Goal: Transaction & Acquisition: Purchase product/service

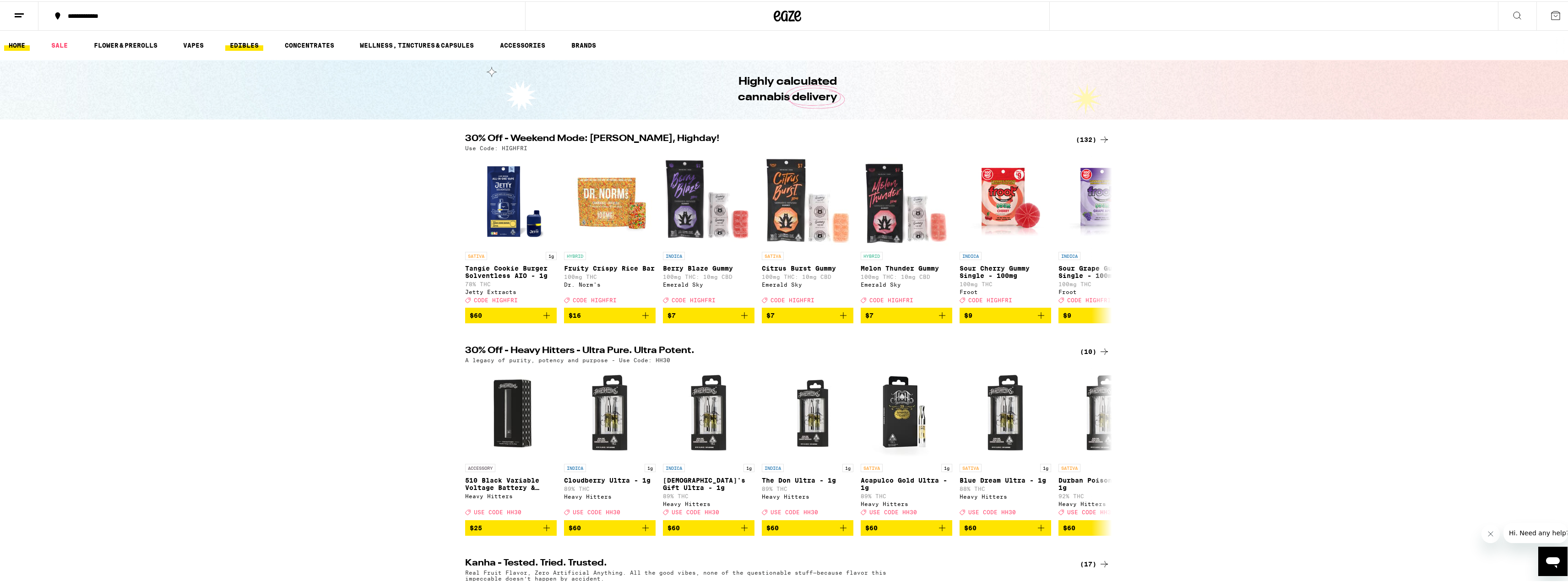
click at [252, 43] on link "EDIBLES" at bounding box center [243, 44] width 38 height 11
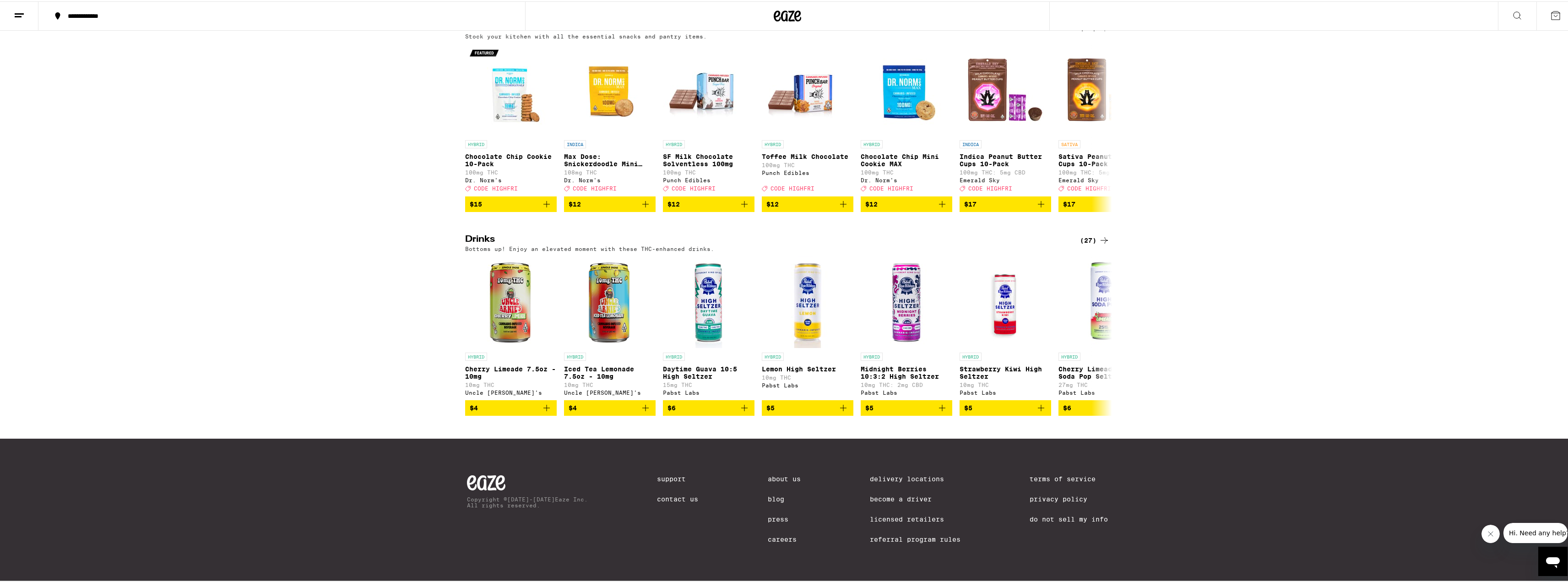
scroll to position [343, 0]
click at [1088, 234] on div "(27)" at bounding box center [1095, 239] width 30 height 11
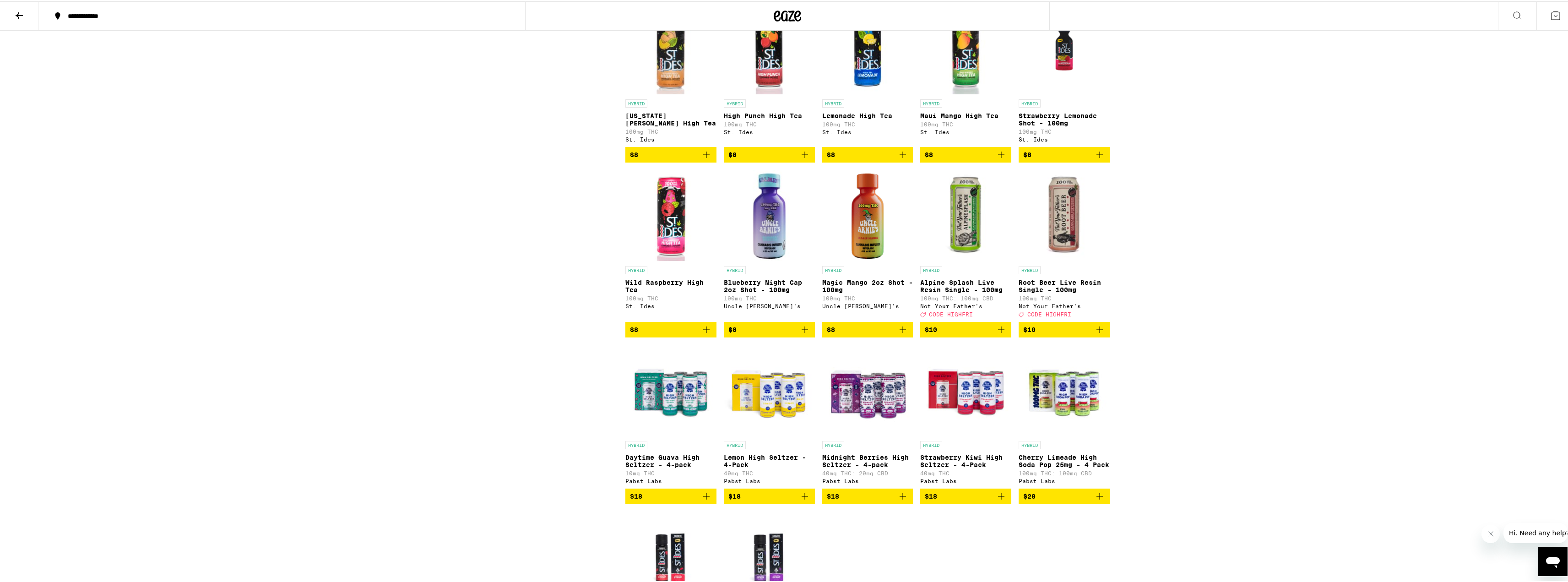
scroll to position [458, 0]
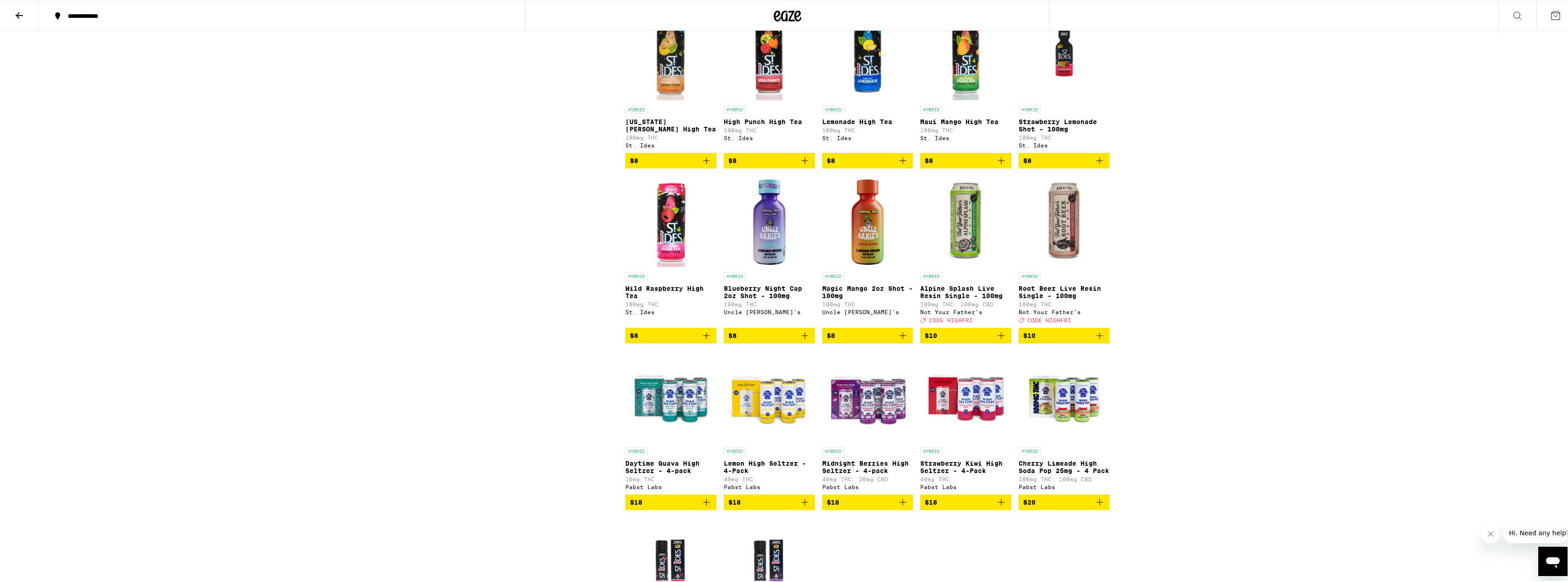
click at [1094, 340] on icon "Add to bag" at bounding box center [1099, 334] width 11 height 11
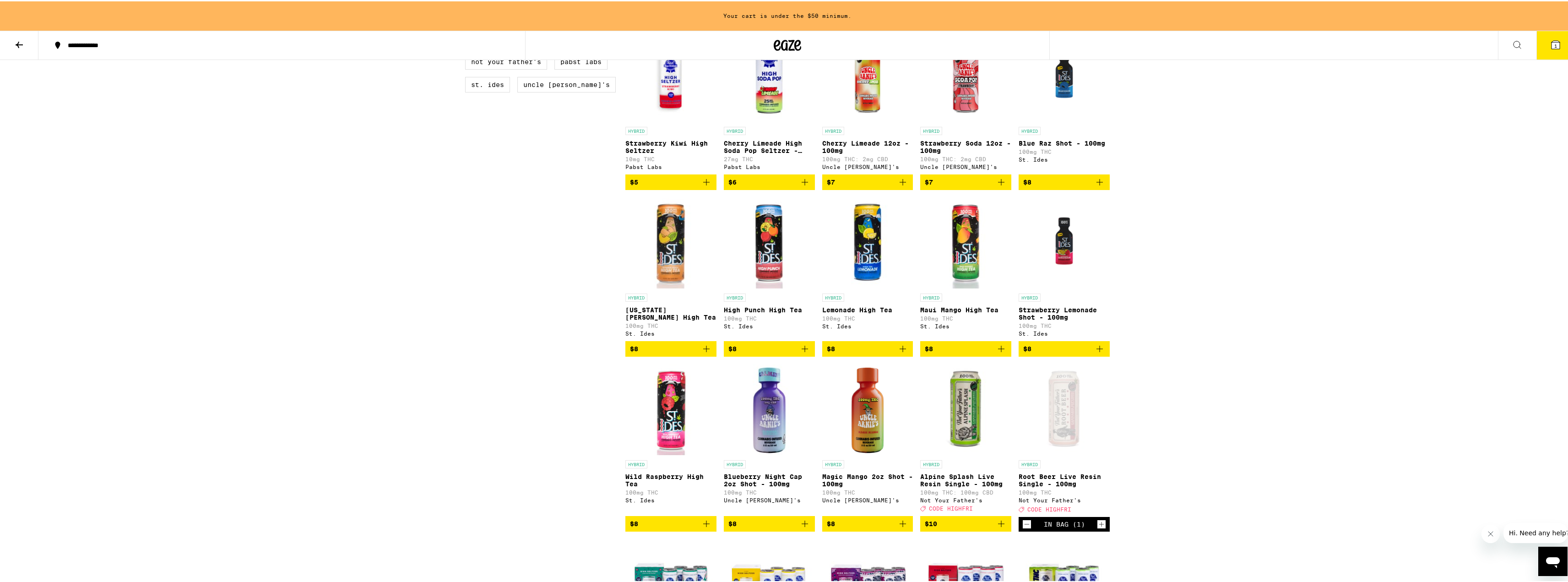
scroll to position [304, 0]
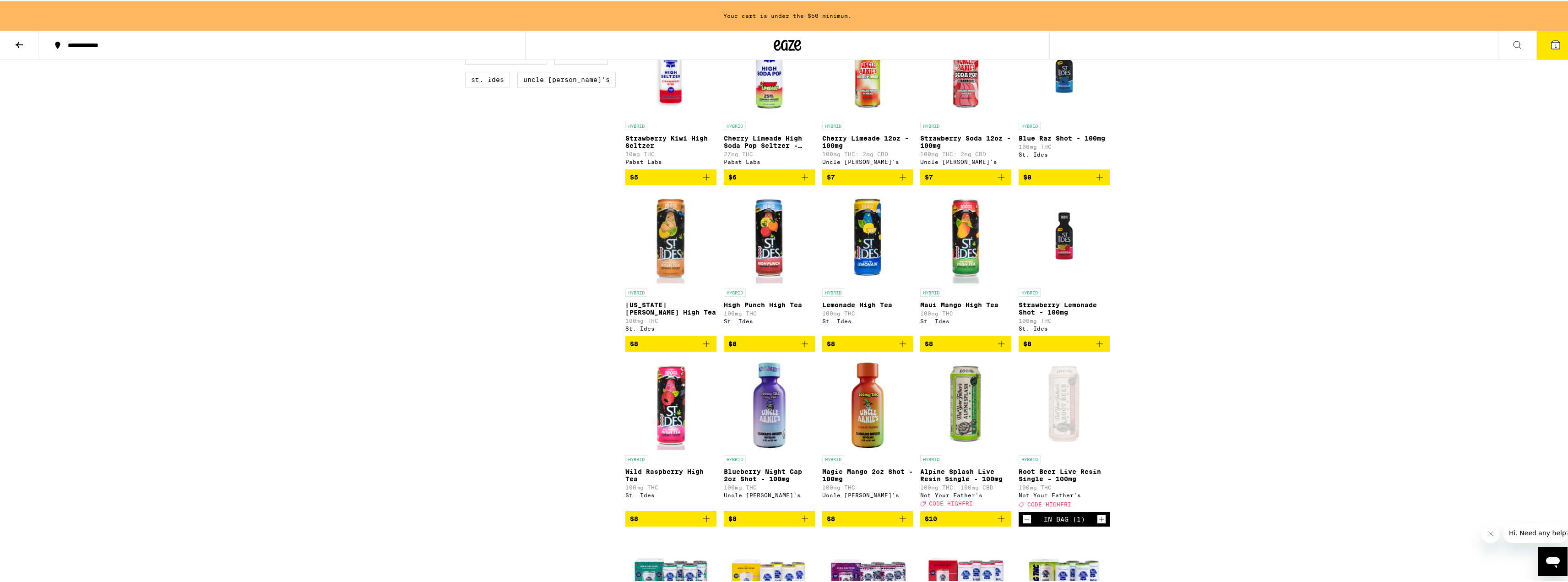
click at [1099, 348] on icon "Add to bag" at bounding box center [1099, 343] width 11 height 11
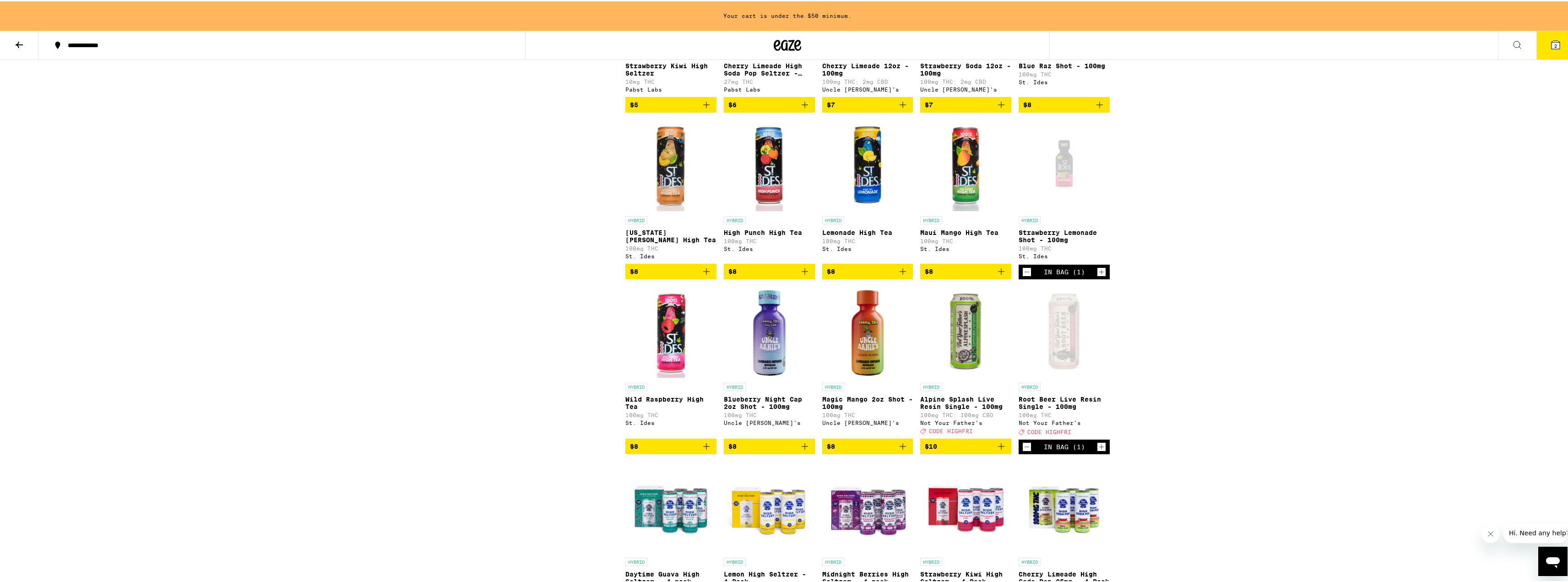
scroll to position [396, 0]
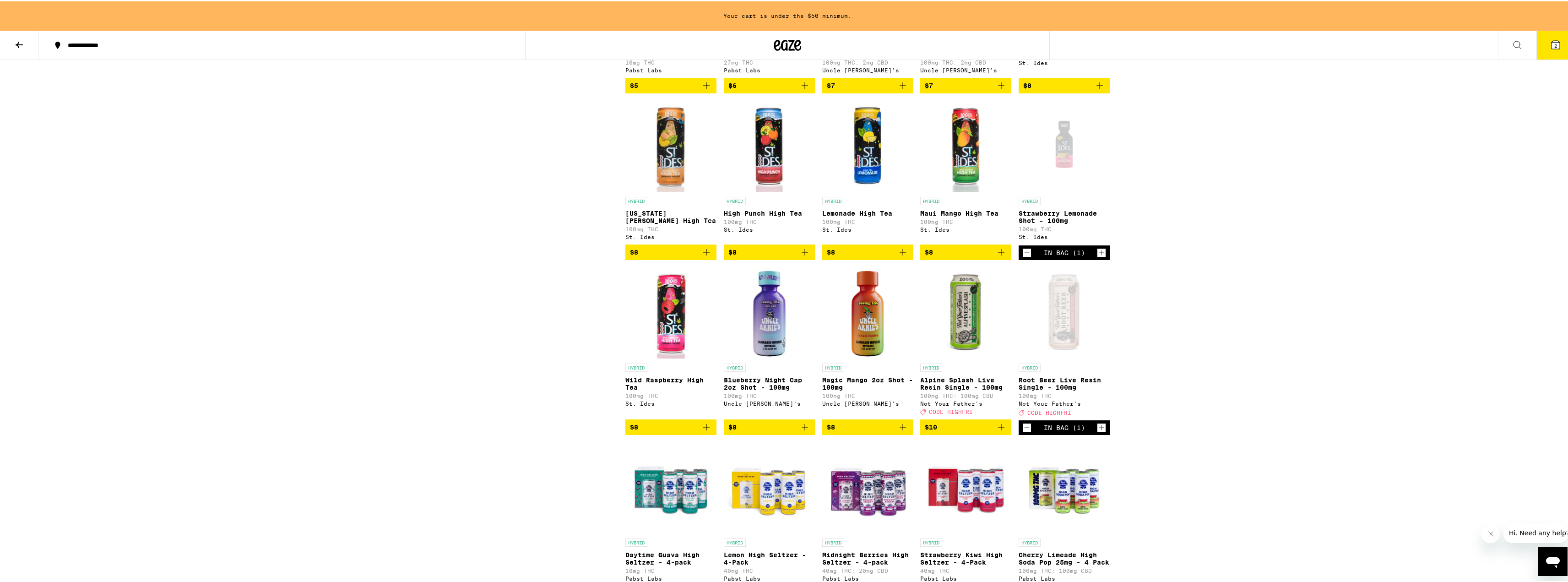
click at [904, 431] on icon "Add to bag" at bounding box center [902, 425] width 11 height 11
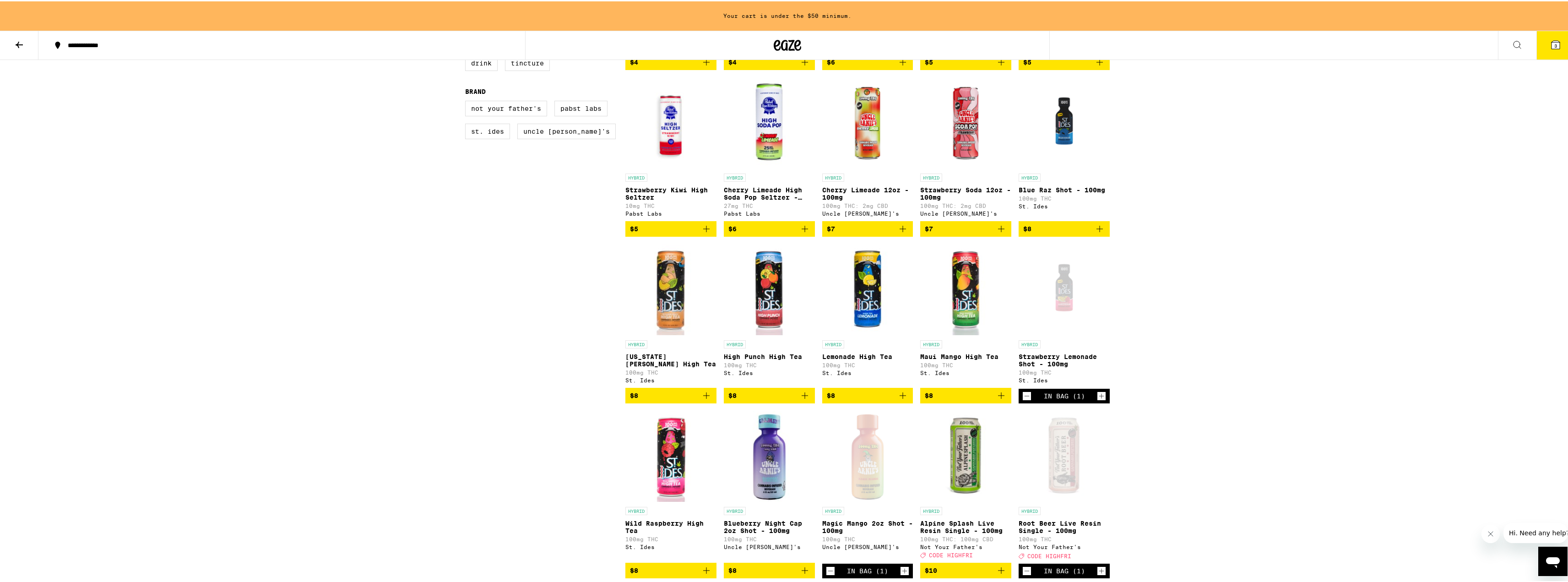
scroll to position [229, 0]
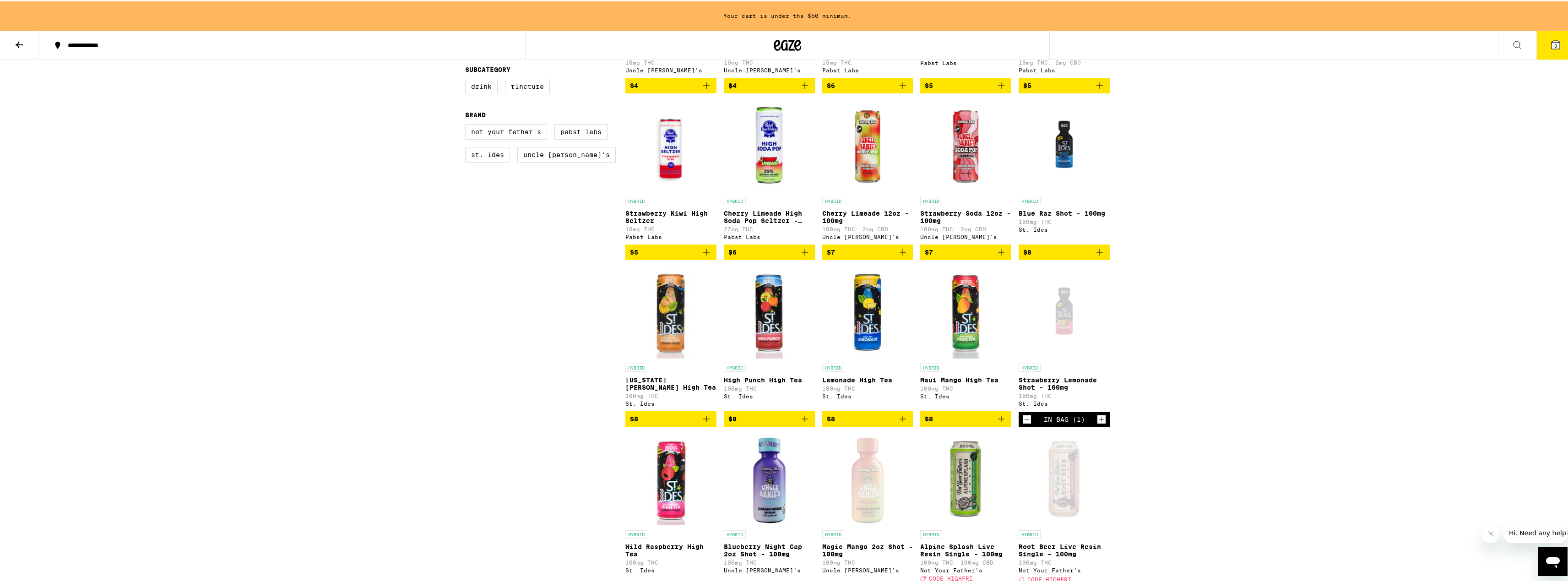
click at [1098, 256] on icon "Add to bag" at bounding box center [1099, 250] width 11 height 11
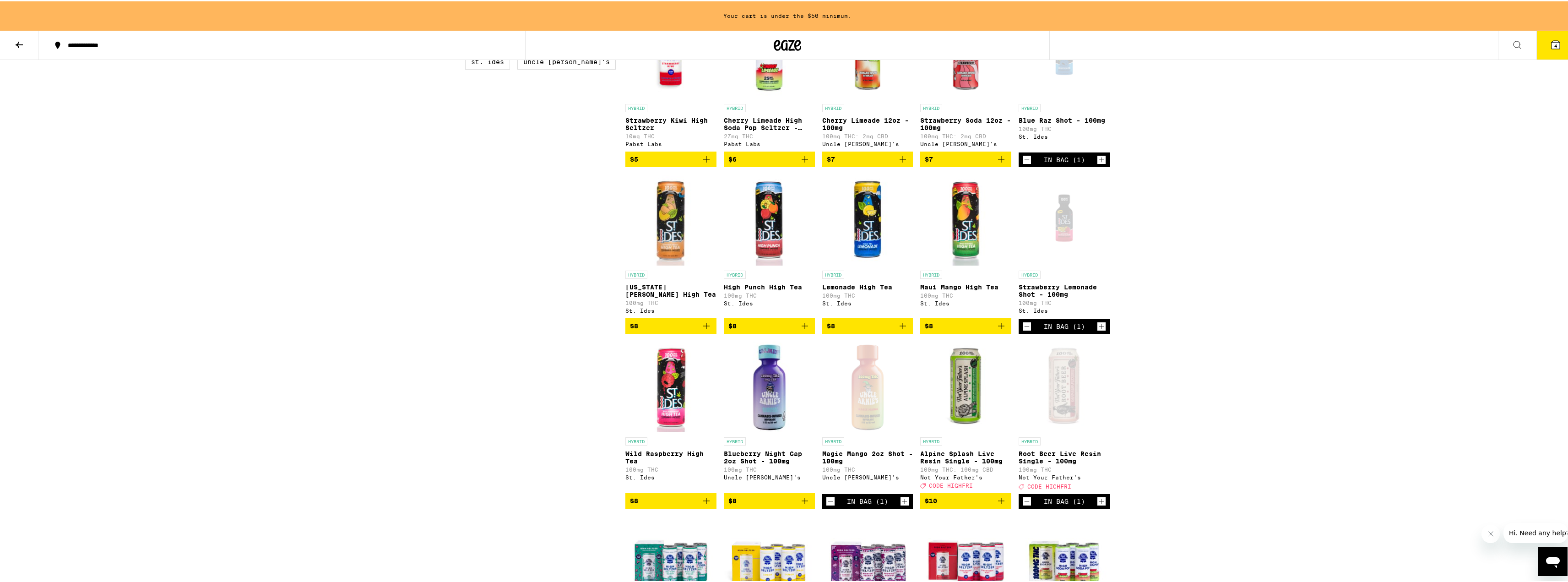
scroll to position [321, 0]
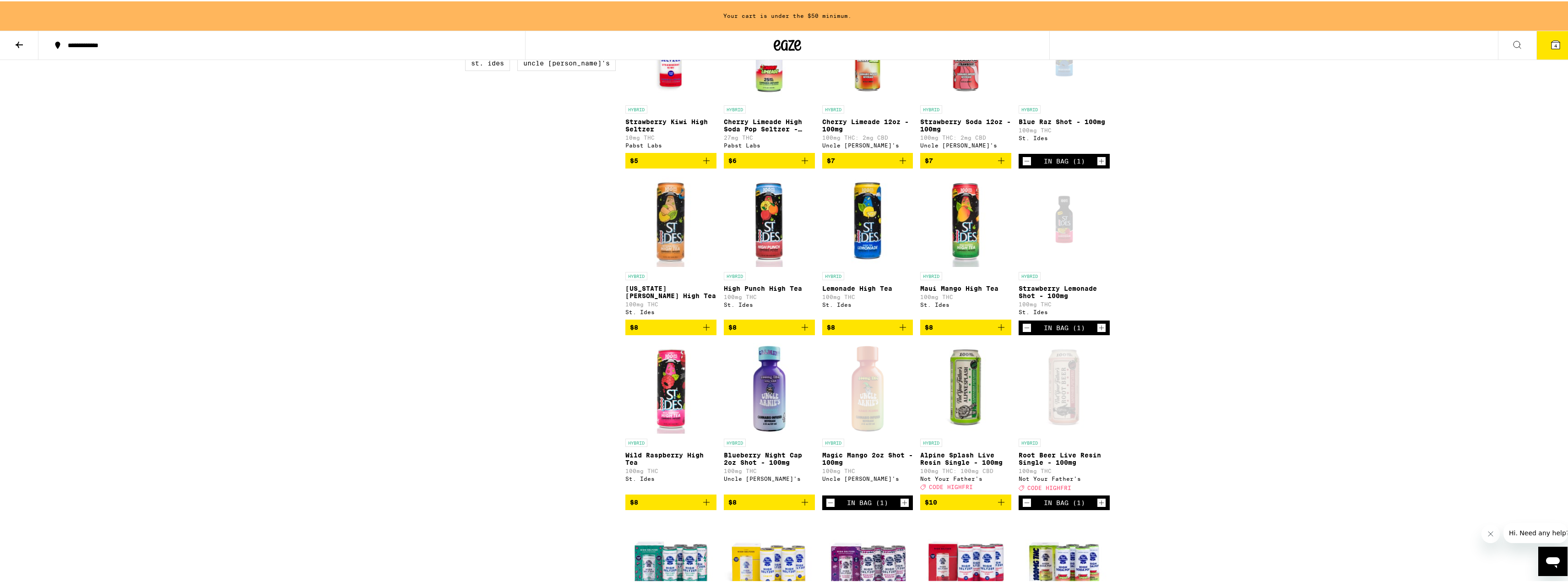
click at [903, 332] on icon "Add to bag" at bounding box center [902, 326] width 11 height 11
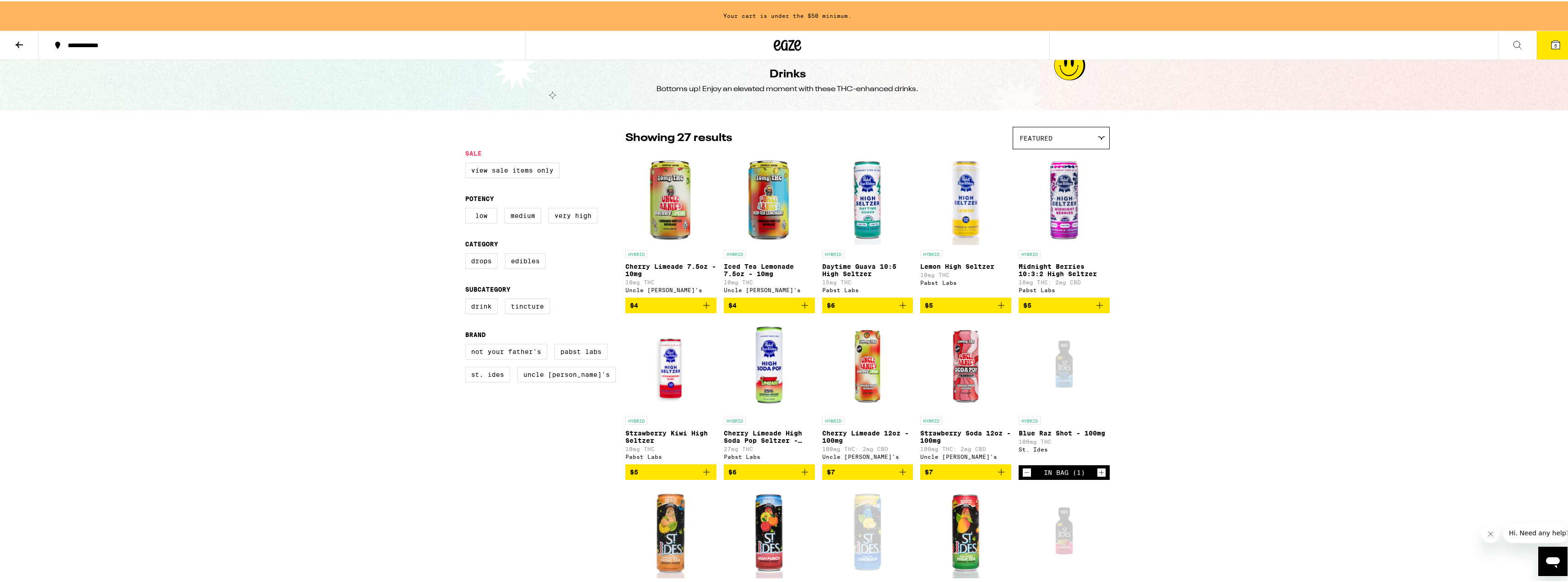
scroll to position [0, 0]
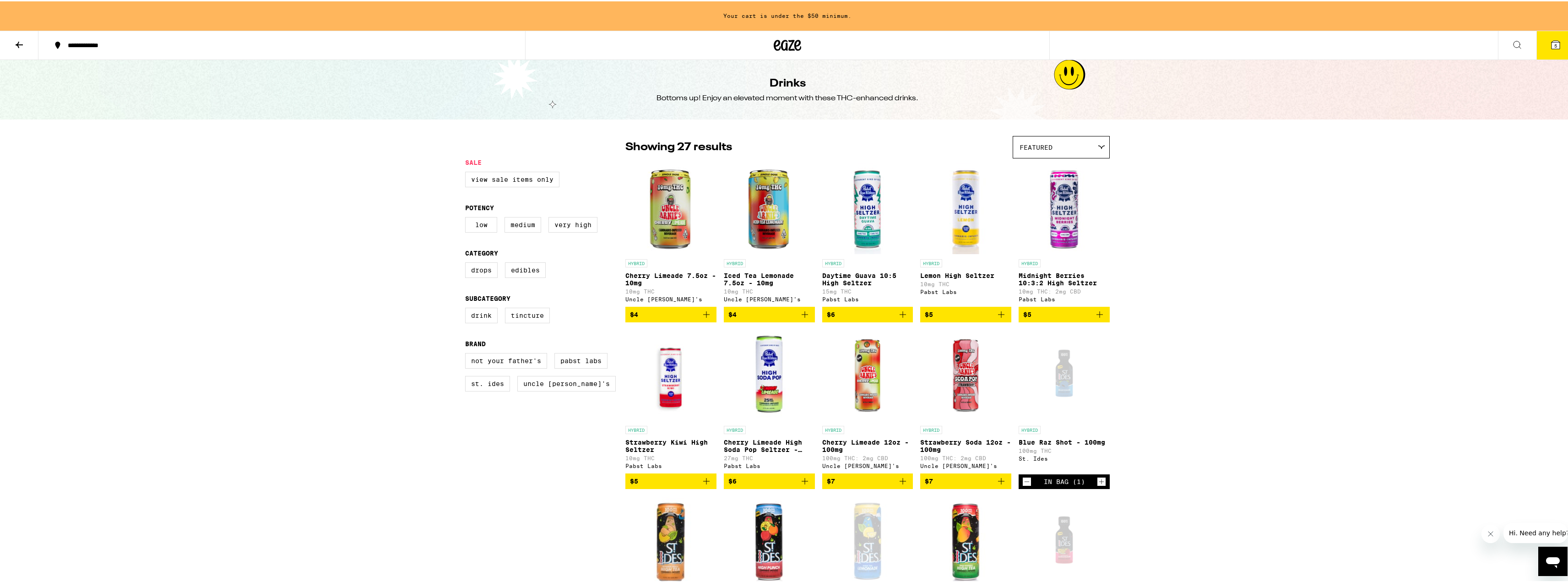
click at [1550, 38] on icon at bounding box center [1555, 43] width 11 height 11
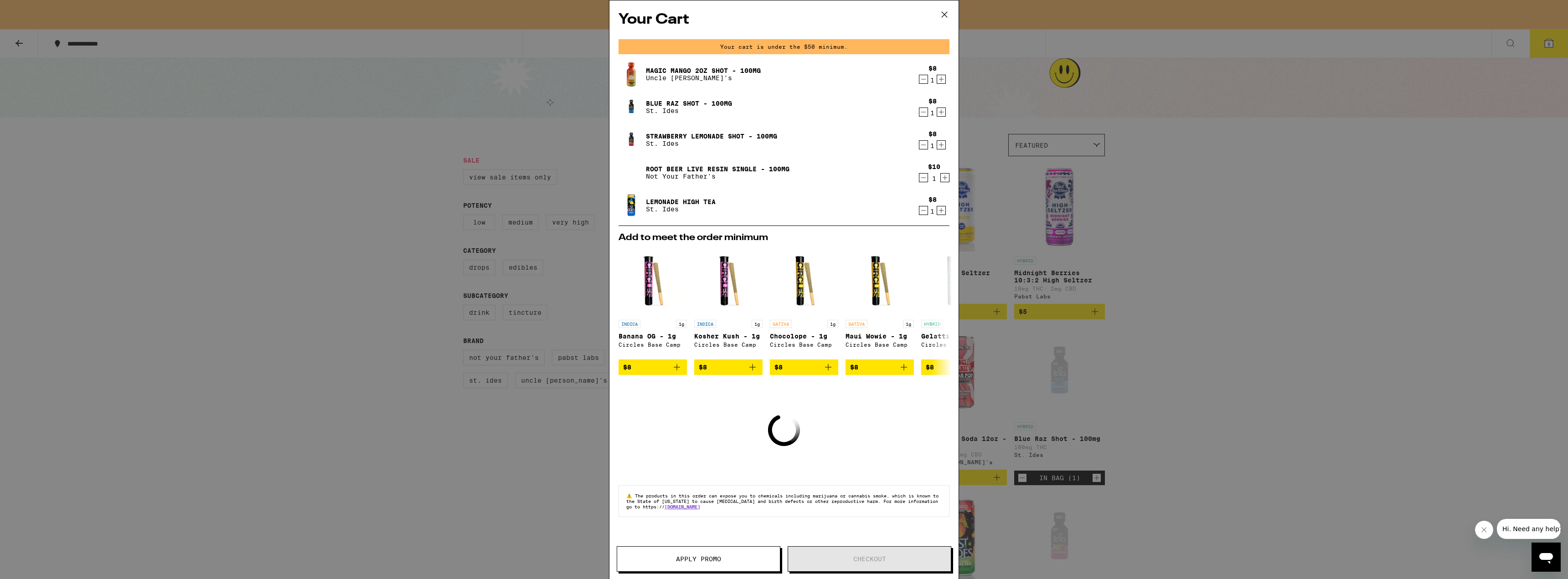
click at [942, 9] on icon at bounding box center [945, 14] width 13 height 13
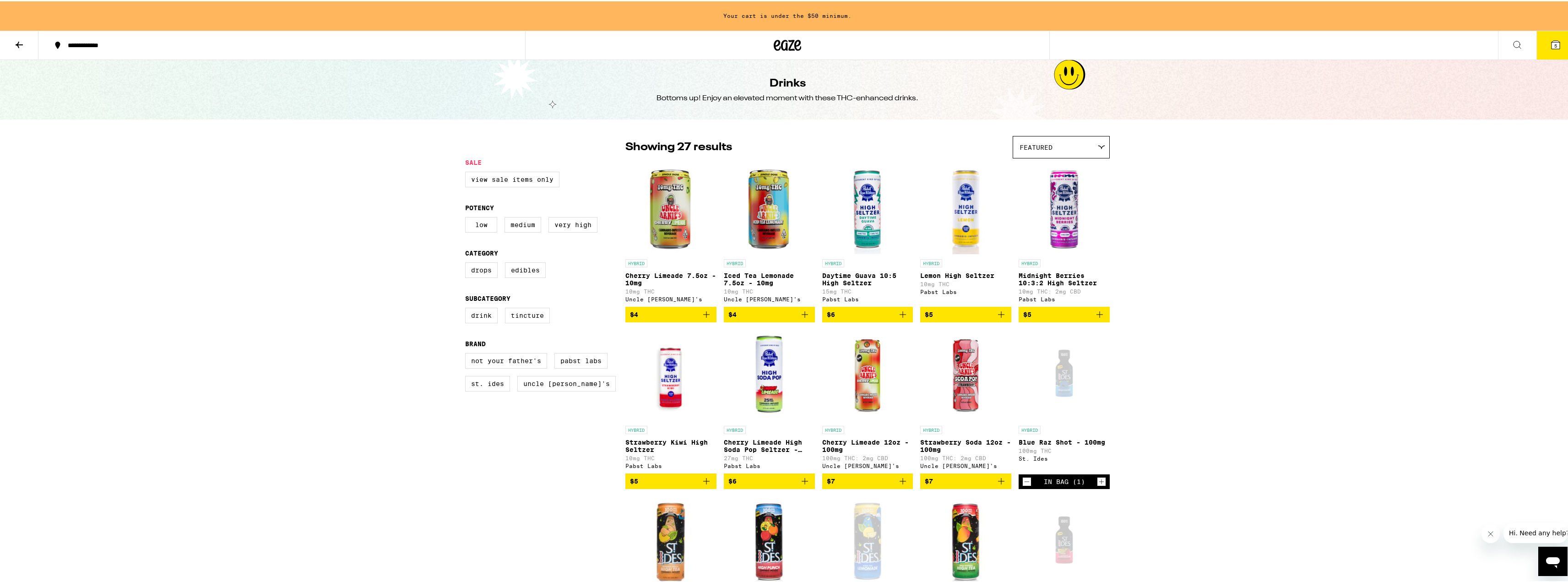
click at [1549, 37] on button "5" at bounding box center [1555, 44] width 38 height 28
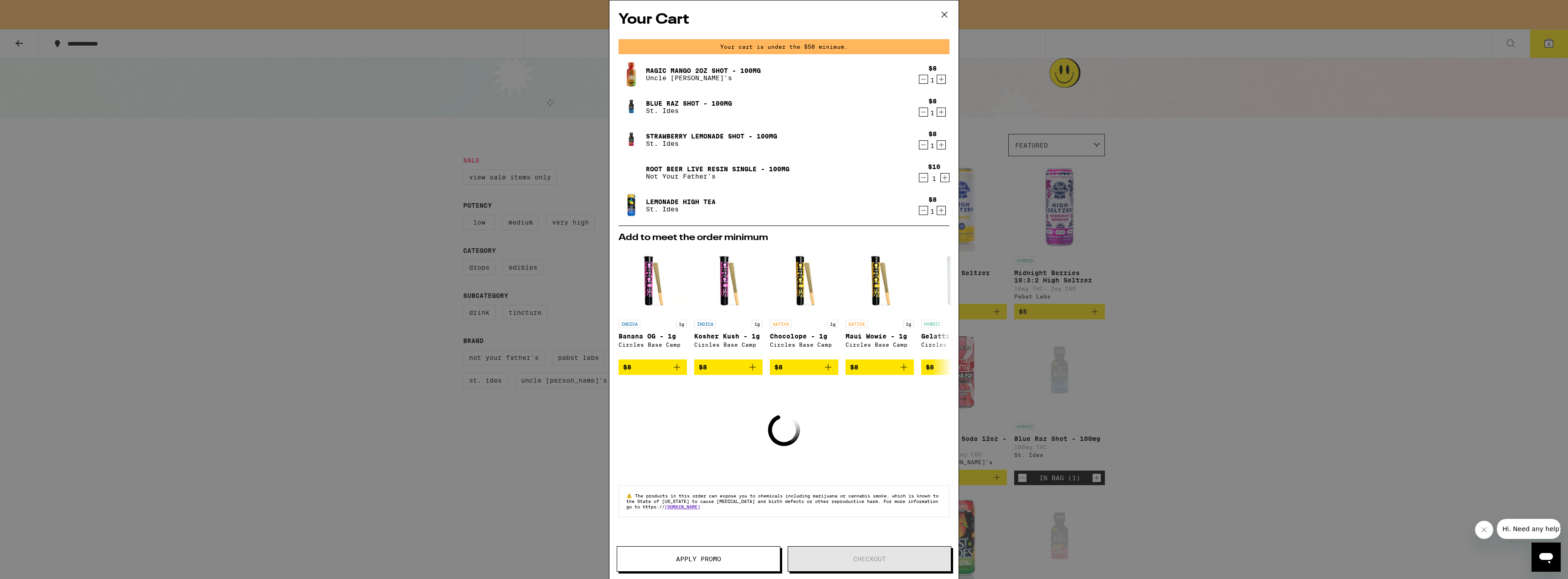
click at [944, 12] on icon at bounding box center [945, 14] width 13 height 13
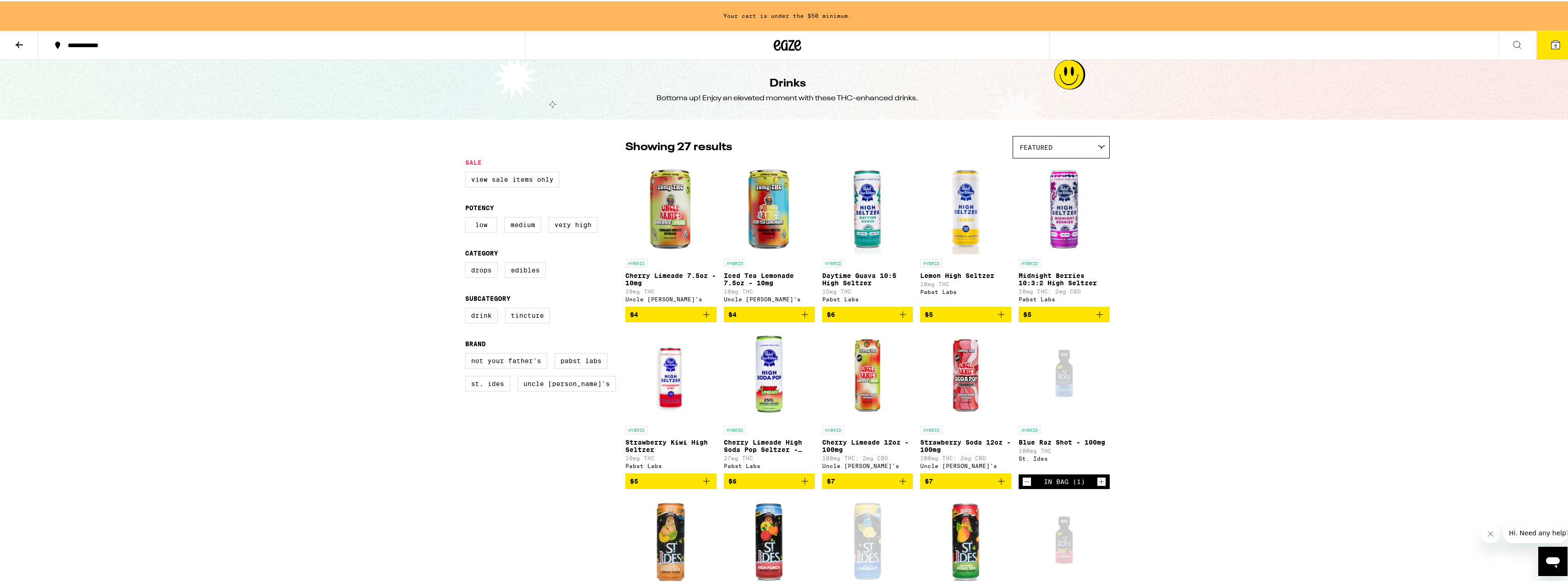
click at [27, 39] on button at bounding box center [19, 44] width 38 height 28
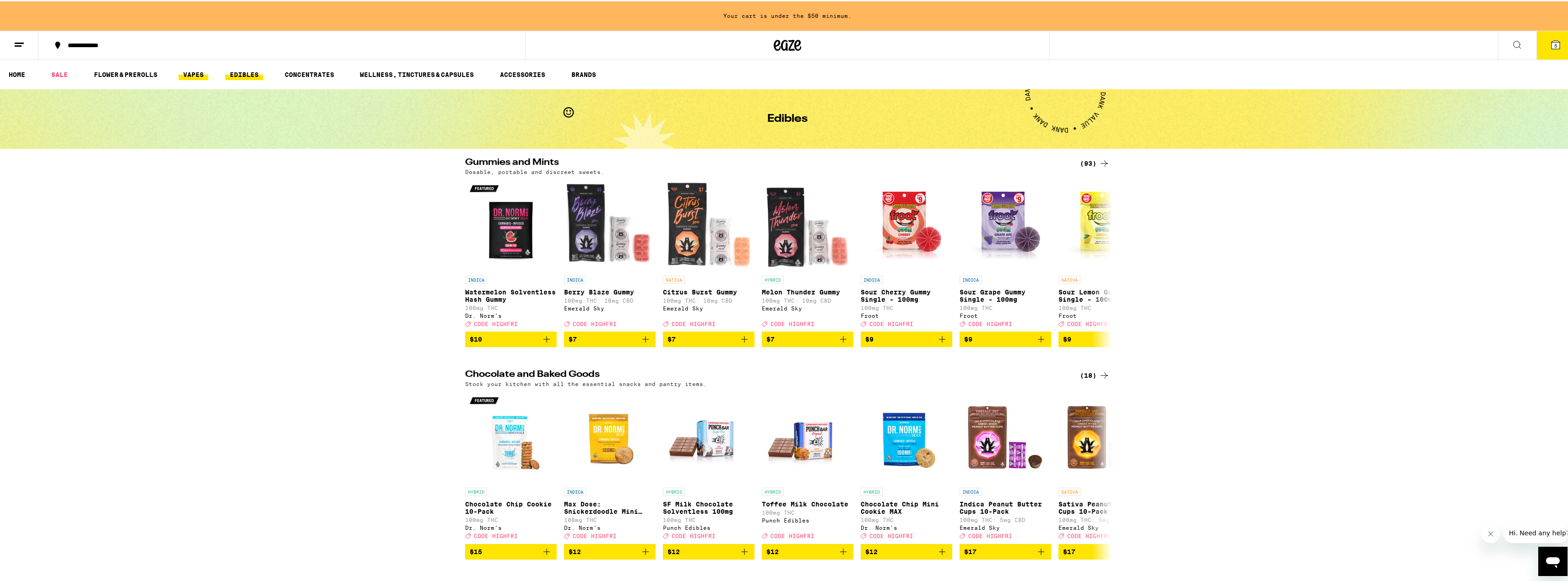
click at [202, 71] on link "VAPES" at bounding box center [193, 73] width 30 height 11
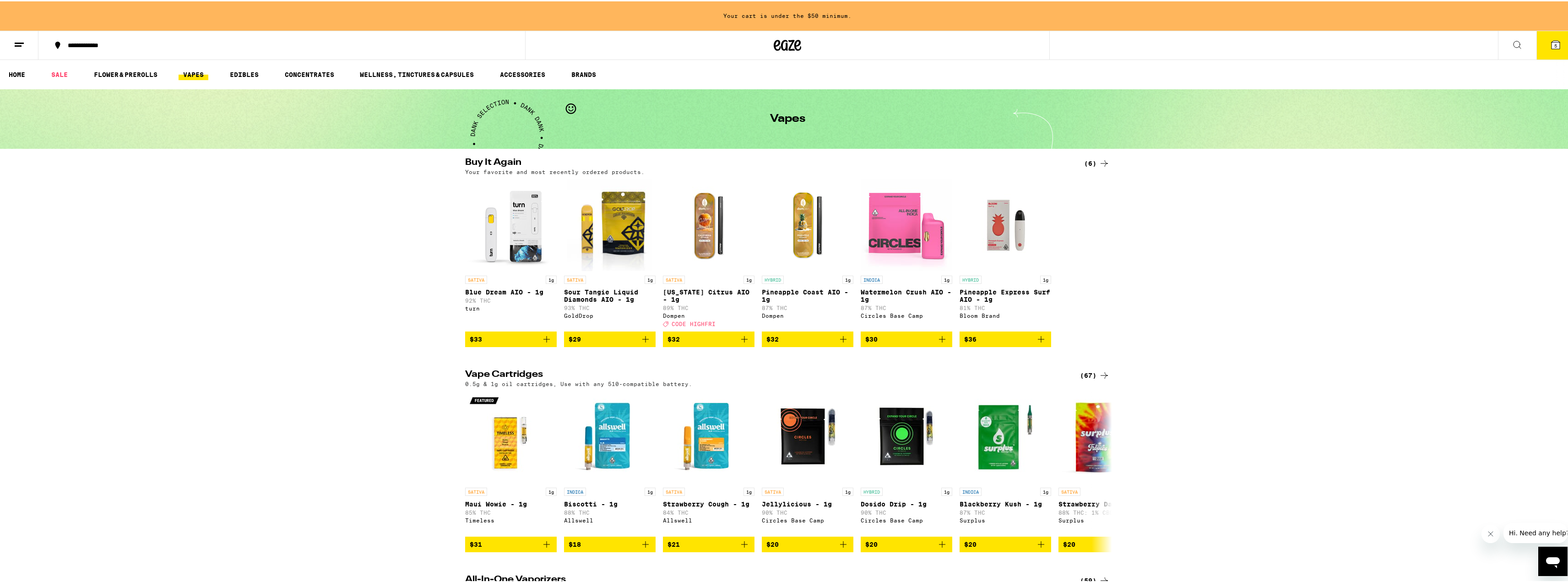
click at [541, 343] on icon "Add to bag" at bounding box center [546, 337] width 11 height 11
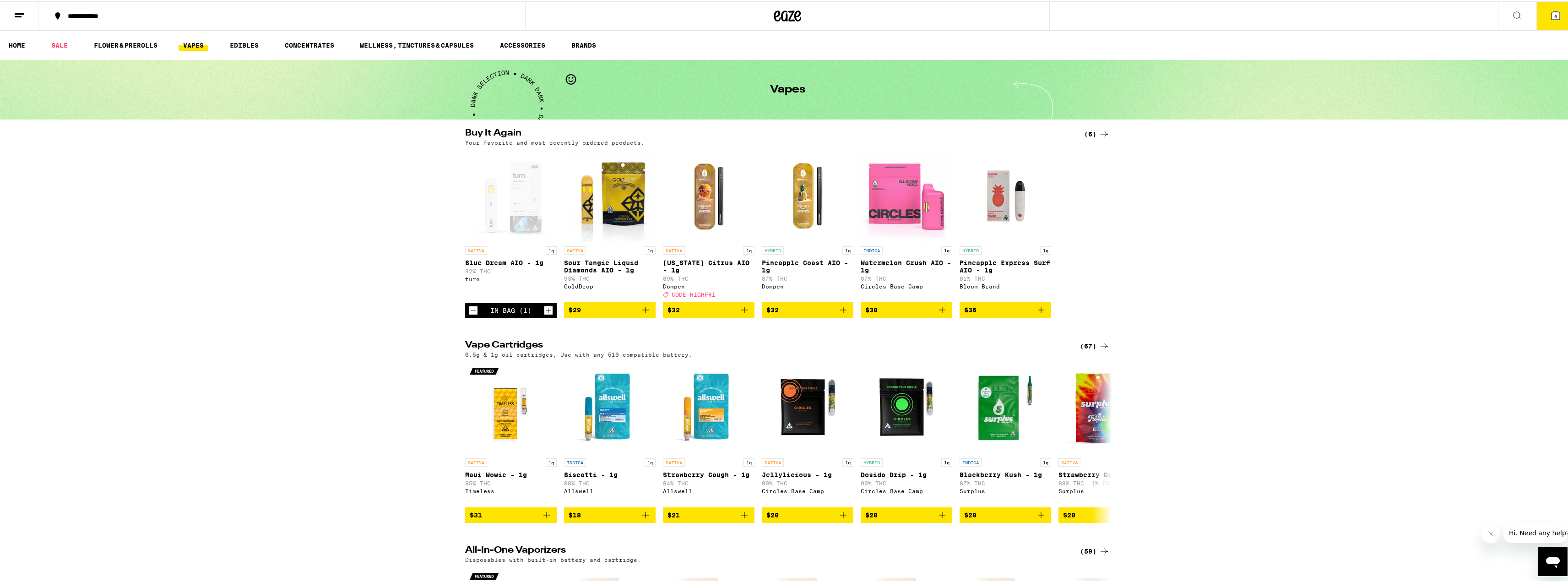
click at [1564, 13] on button "6" at bounding box center [1555, 15] width 38 height 28
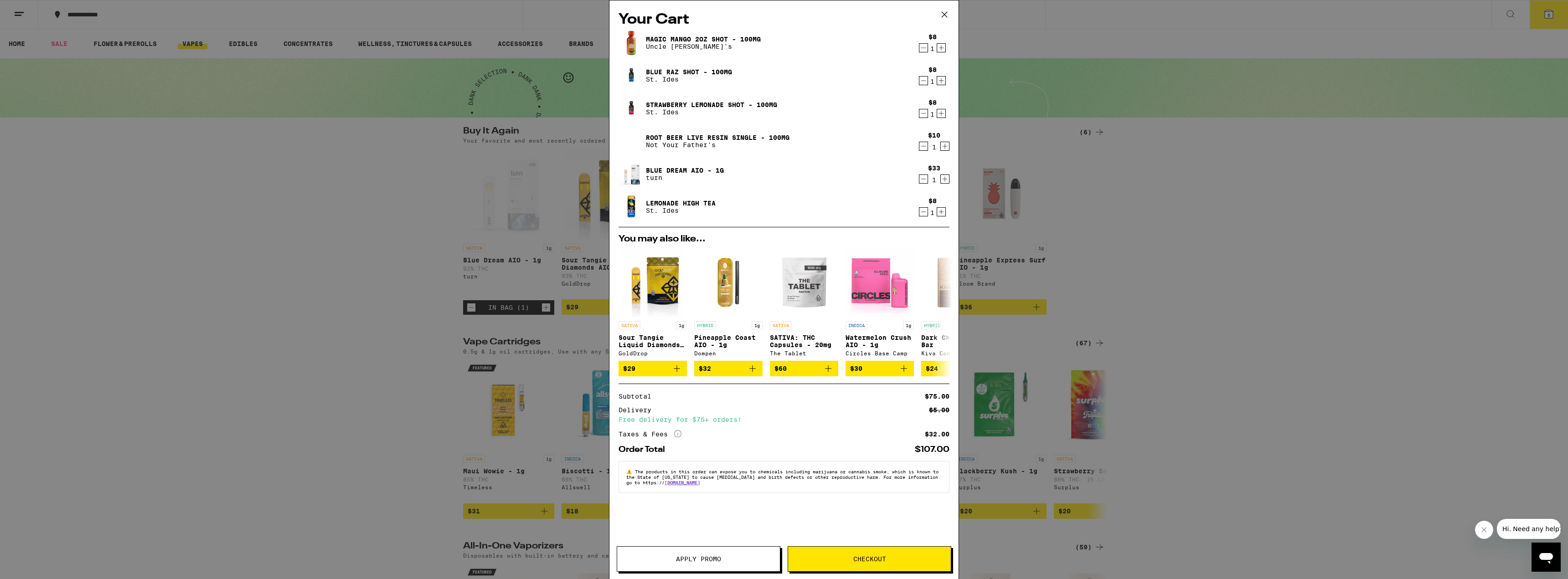
click at [924, 212] on icon "Decrement" at bounding box center [924, 212] width 8 height 11
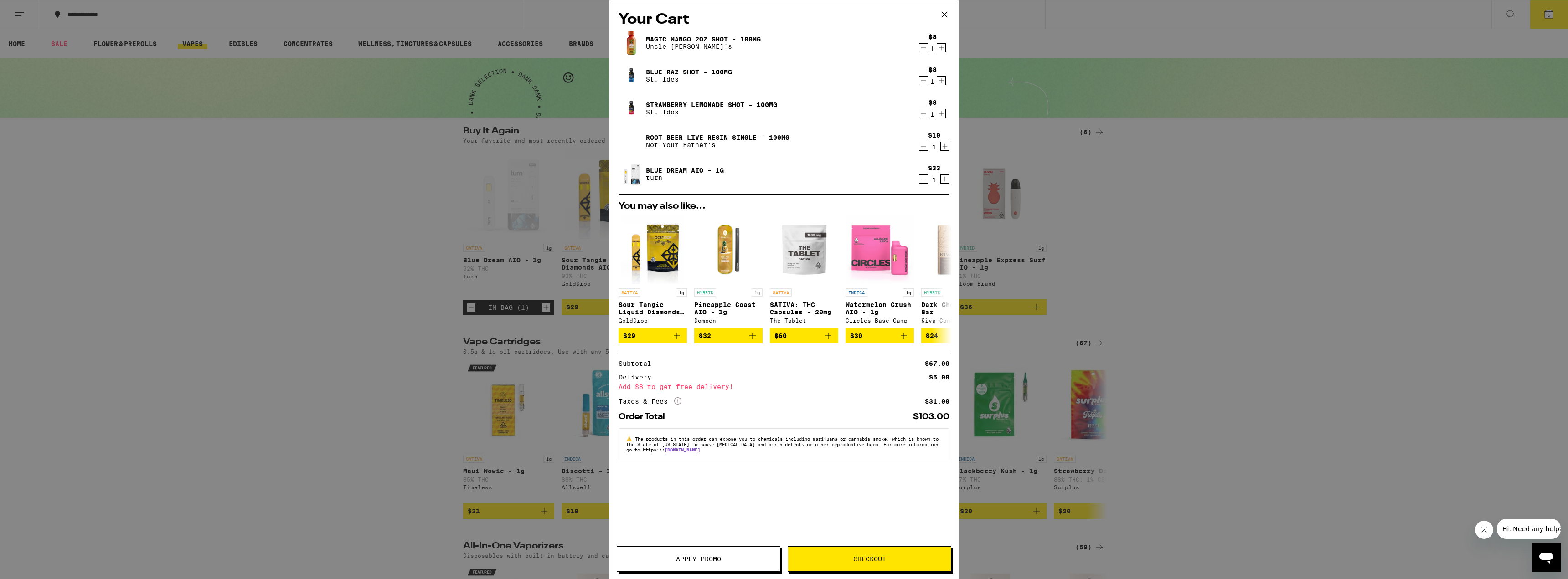
click at [723, 548] on button "Apply Promo" at bounding box center [698, 559] width 163 height 26
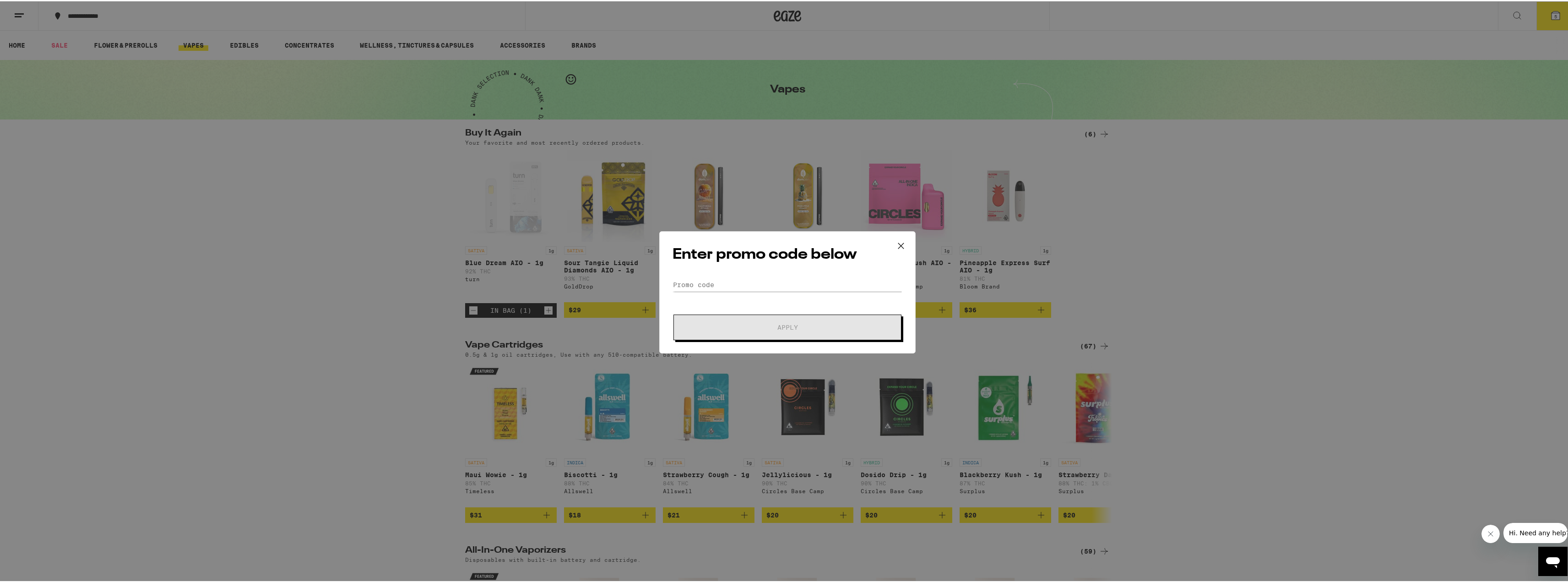
click at [712, 276] on div "Enter promo code below Promo Code Apply" at bounding box center [787, 291] width 256 height 122
click at [712, 282] on input "Promo Code" at bounding box center [787, 283] width 230 height 13
type input "J"
type input "HIGHFRI"
click at [724, 318] on button "Apply" at bounding box center [787, 326] width 228 height 26
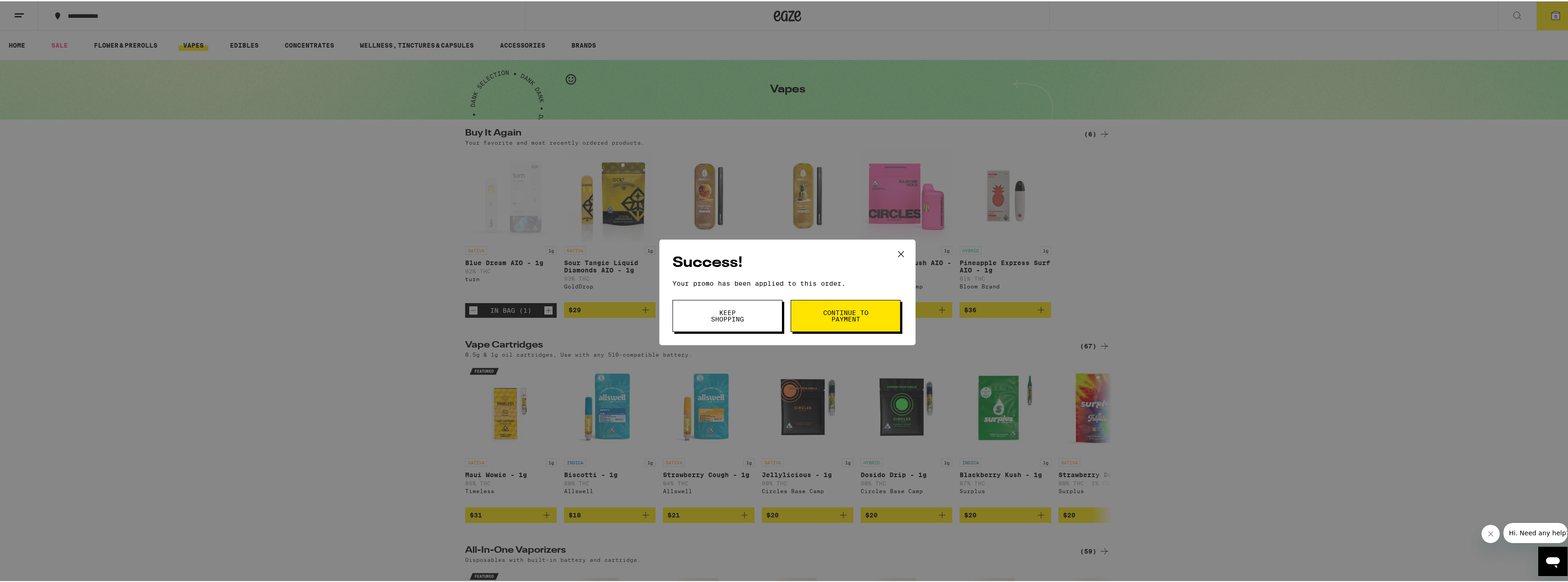
click at [851, 317] on span "Continue to payment" at bounding box center [846, 314] width 47 height 13
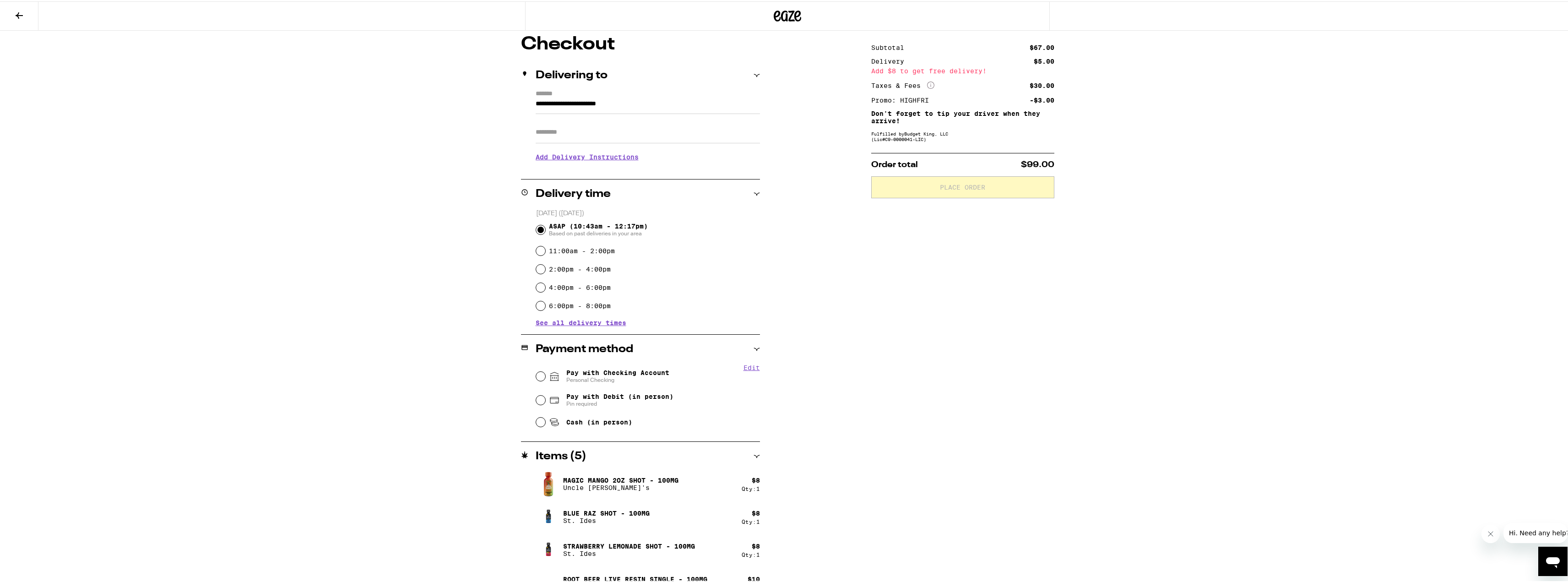
scroll to position [91, 0]
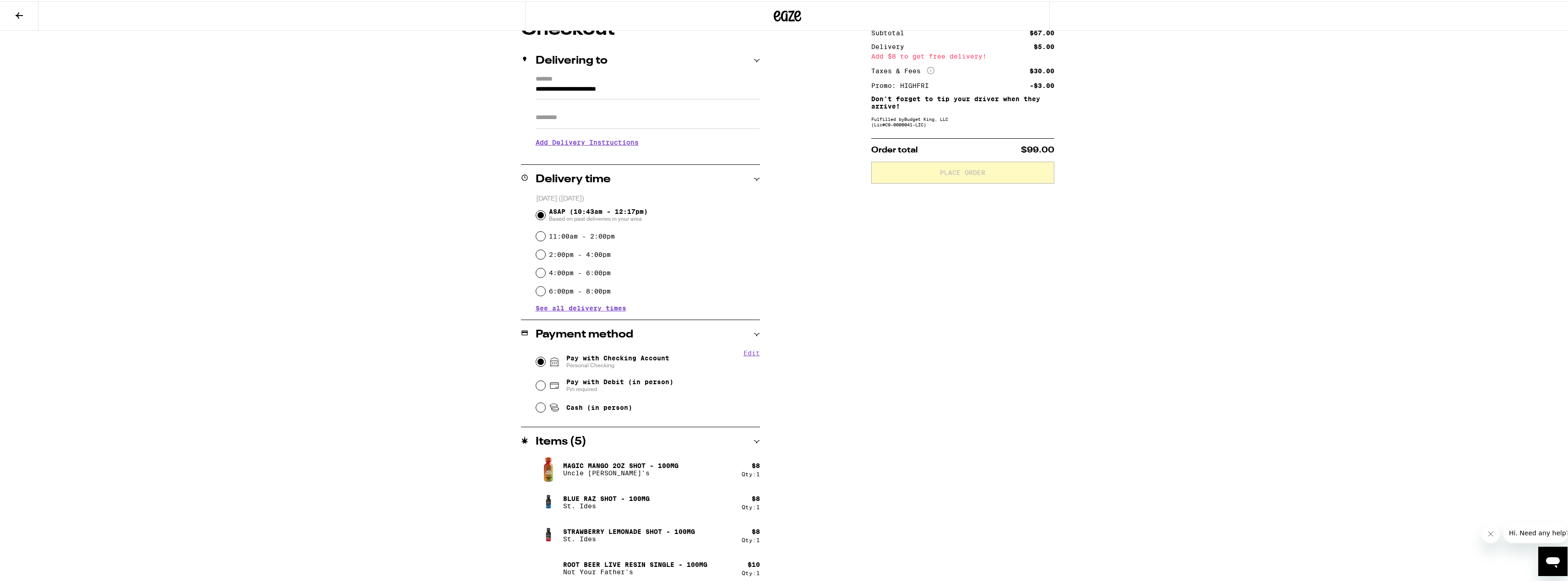
click at [536, 360] on input "Pay with Checking Account Personal Checking" at bounding box center [541, 360] width 9 height 9
radio input "true"
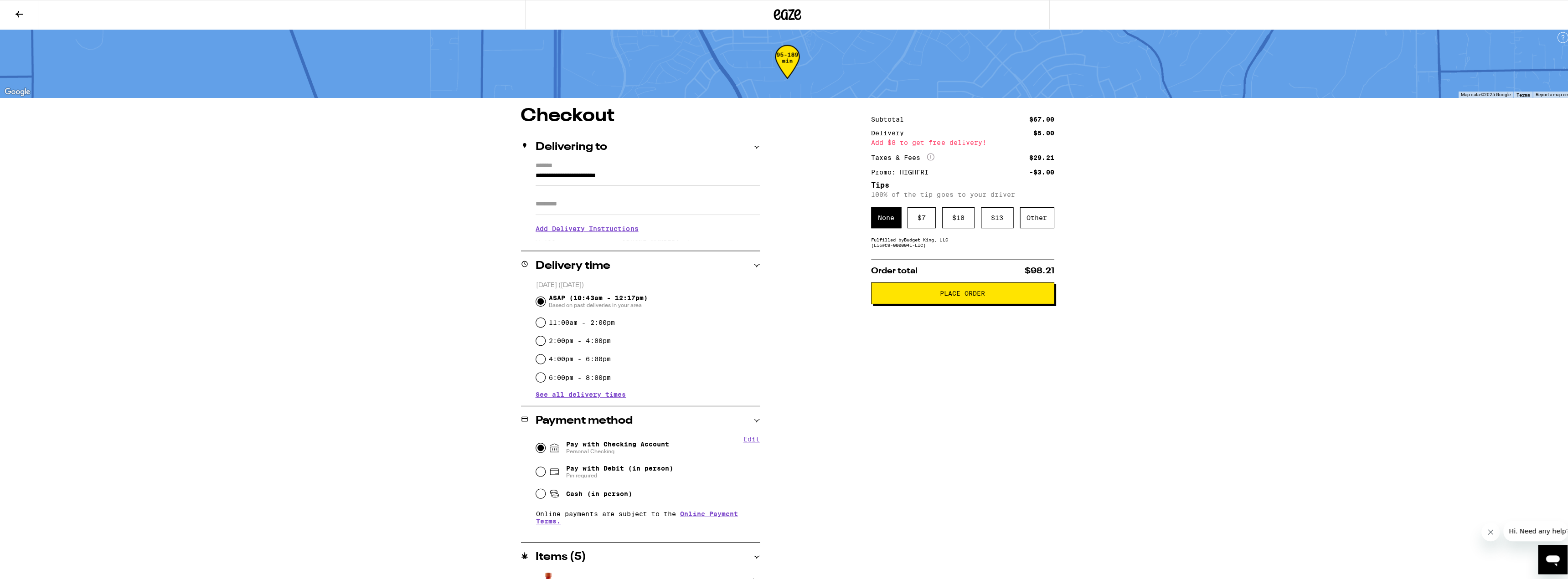
scroll to position [0, 0]
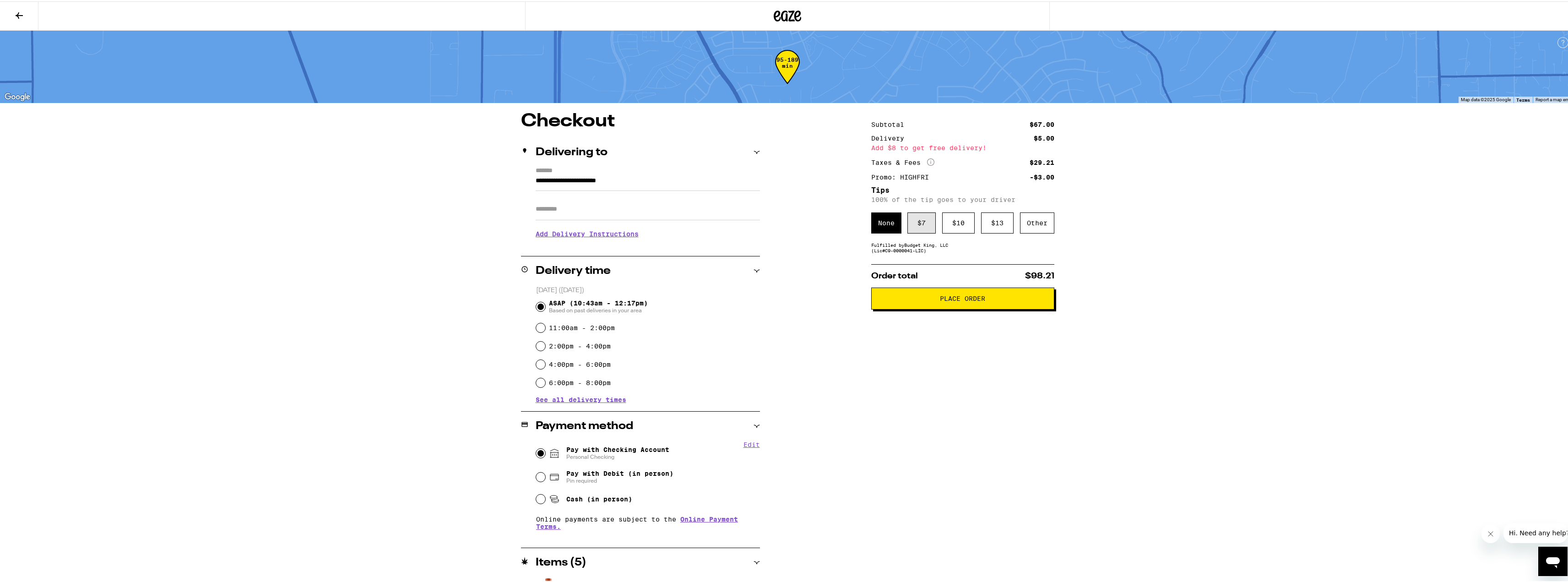
click at [924, 216] on div "$ 7" at bounding box center [921, 221] width 28 height 21
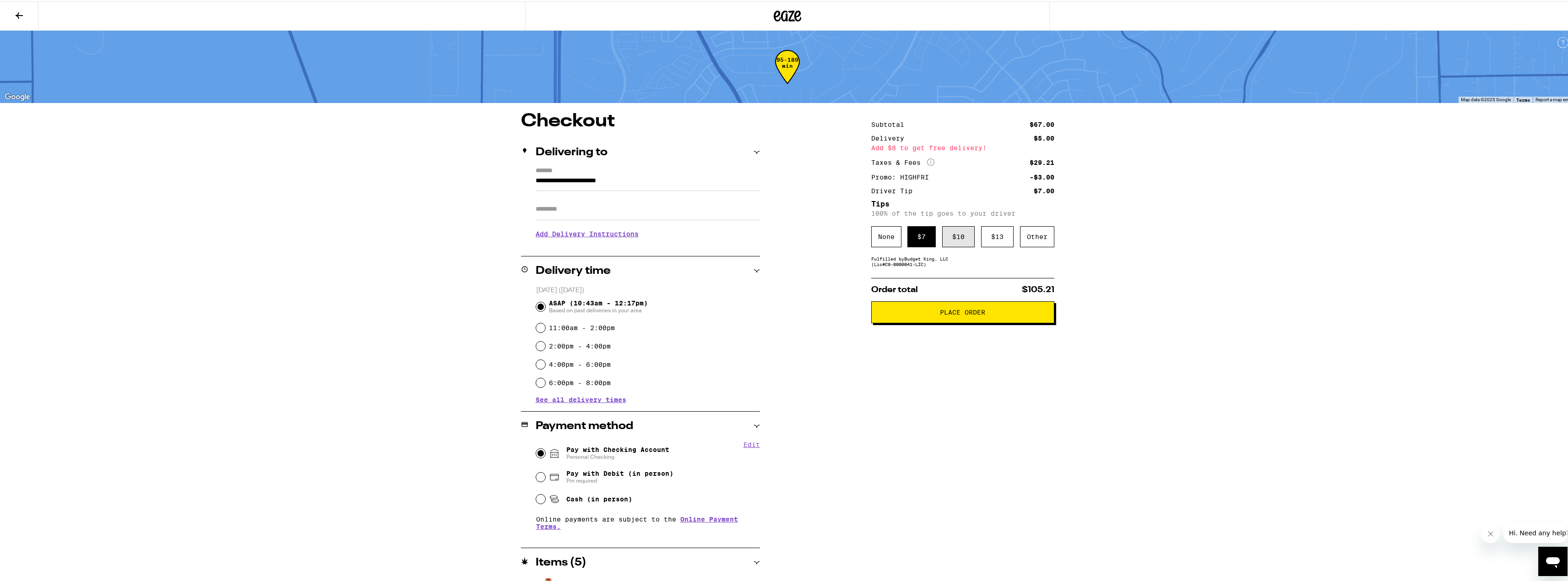
click at [956, 239] on div "$ 10" at bounding box center [958, 235] width 33 height 21
click at [954, 314] on span "Place Order" at bounding box center [962, 312] width 45 height 7
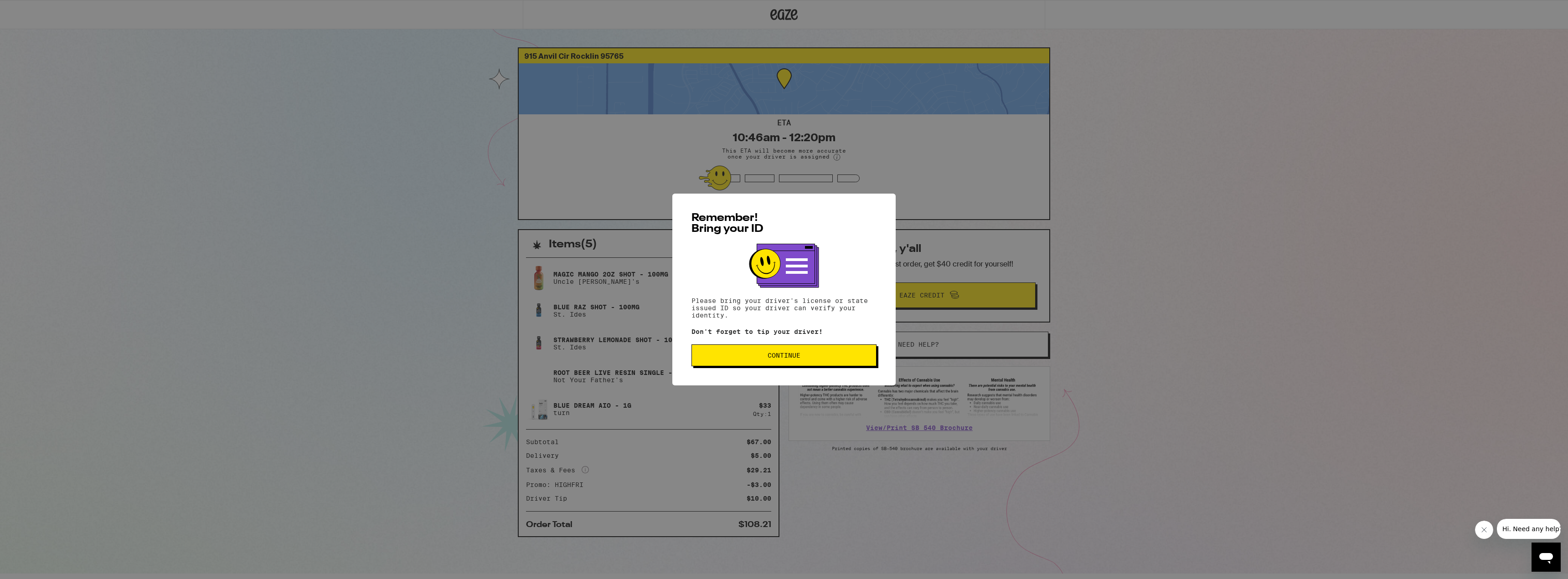
click at [815, 347] on button "Continue" at bounding box center [784, 356] width 185 height 22
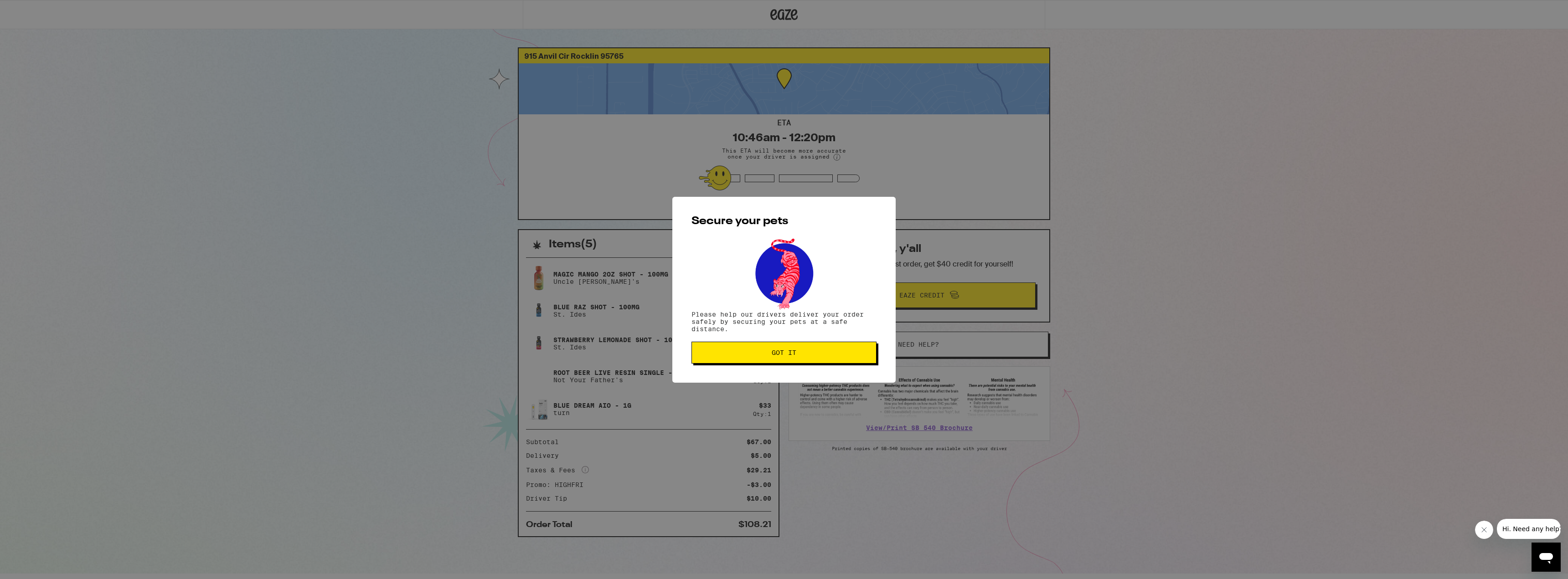
click at [736, 346] on button "Got it" at bounding box center [784, 352] width 185 height 22
